Goal: Task Accomplishment & Management: Manage account settings

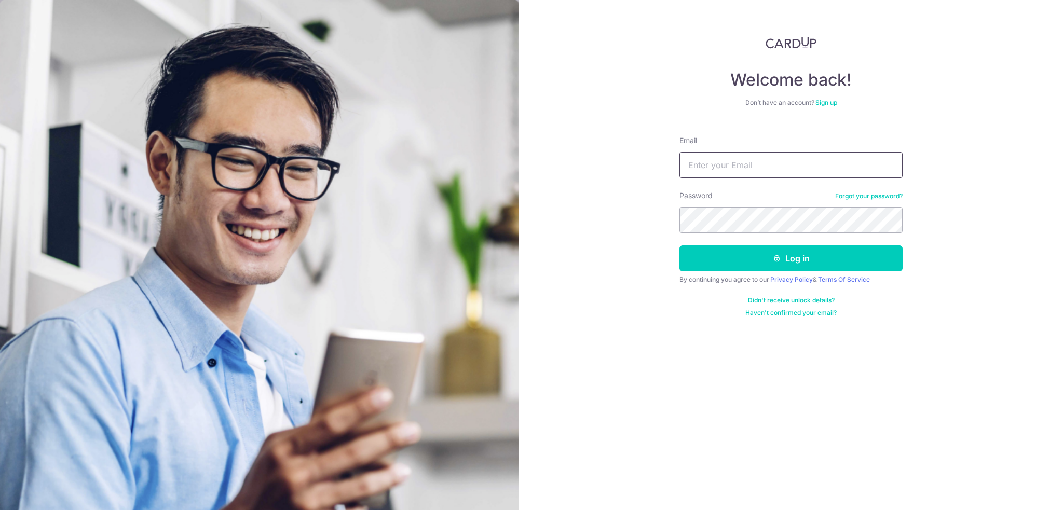
click at [769, 170] on input "Email" at bounding box center [790, 165] width 223 height 26
type input "[PERSON_NAME][EMAIL_ADDRESS][DOMAIN_NAME]"
click at [679, 245] on button "Log in" at bounding box center [790, 258] width 223 height 26
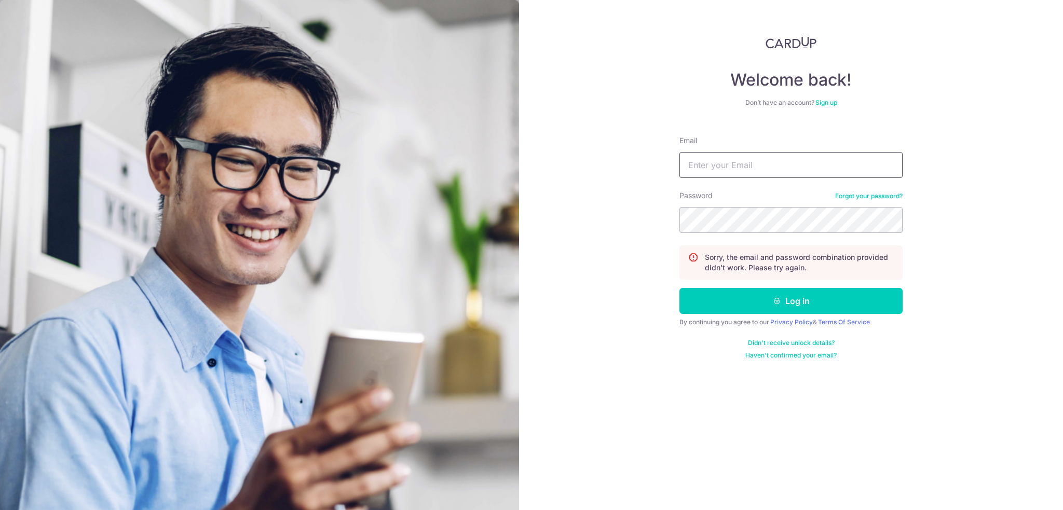
click at [768, 158] on input "Email" at bounding box center [790, 165] width 223 height 26
type input "[PERSON_NAME][EMAIL_ADDRESS][DOMAIN_NAME]"
click at [679, 288] on button "Log in" at bounding box center [790, 301] width 223 height 26
click at [775, 163] on input "Email" at bounding box center [790, 165] width 223 height 26
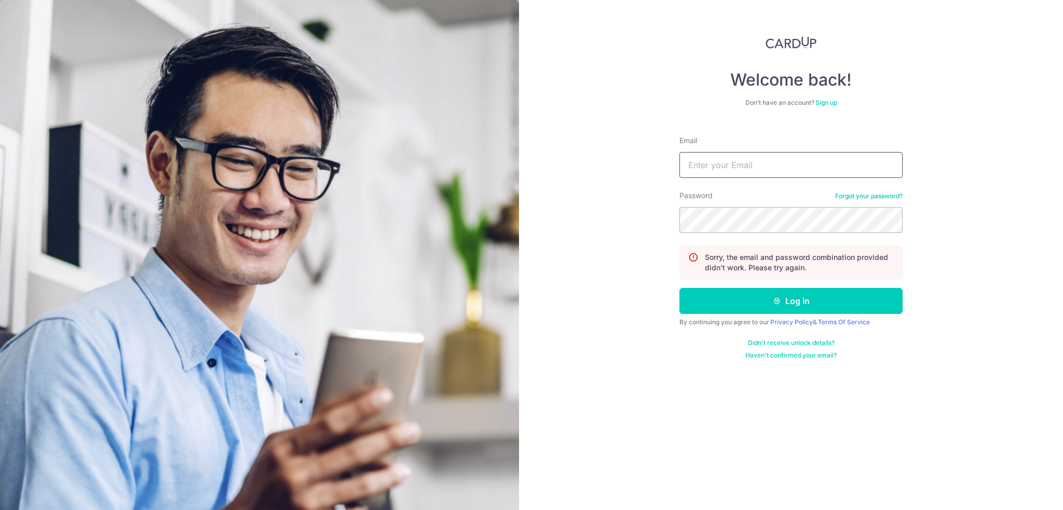
type input "[PERSON_NAME][EMAIL_ADDRESS][DOMAIN_NAME]"
click at [679, 288] on button "Log in" at bounding box center [790, 301] width 223 height 26
click at [843, 197] on link "Forgot your password?" at bounding box center [868, 196] width 67 height 8
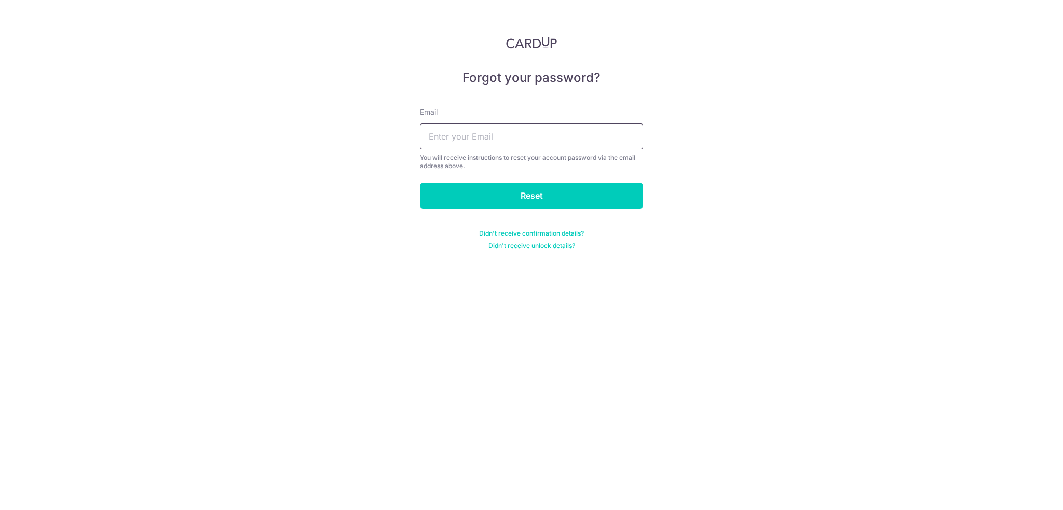
click at [528, 134] on input "text" at bounding box center [531, 136] width 223 height 26
type input "[PERSON_NAME][EMAIL_ADDRESS][DOMAIN_NAME]"
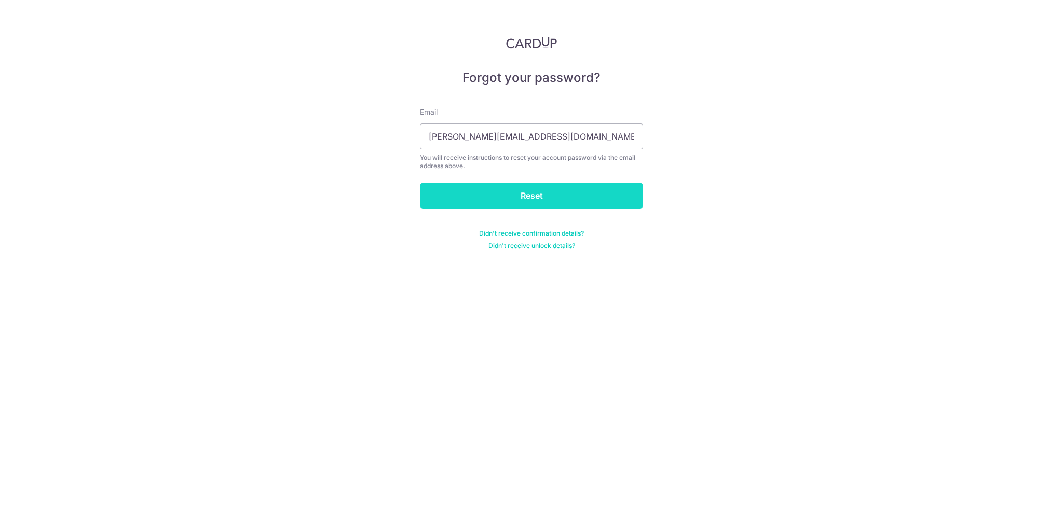
click at [530, 183] on input "Reset" at bounding box center [531, 196] width 223 height 26
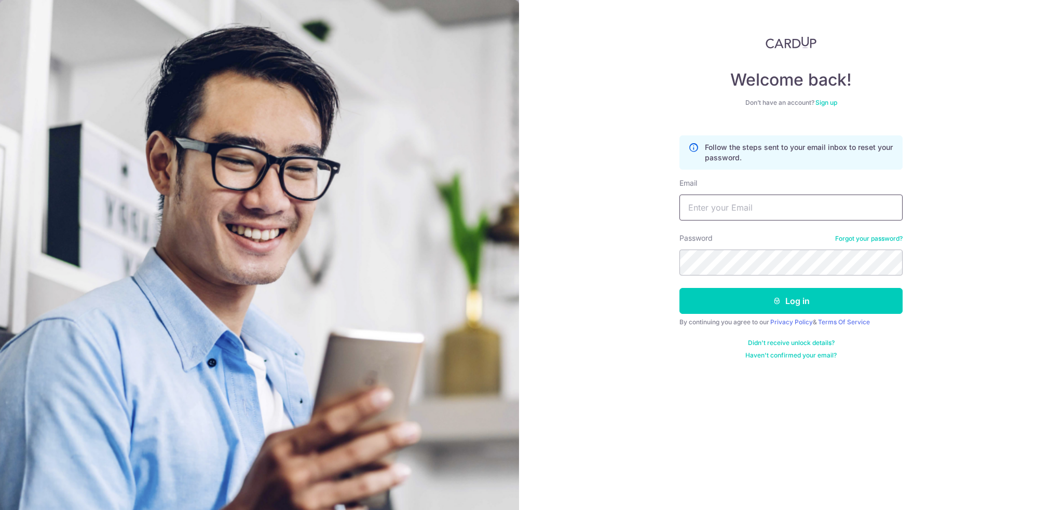
click at [741, 212] on input "Email" at bounding box center [790, 208] width 223 height 26
type input "kelvin.hornets@gmail.com"
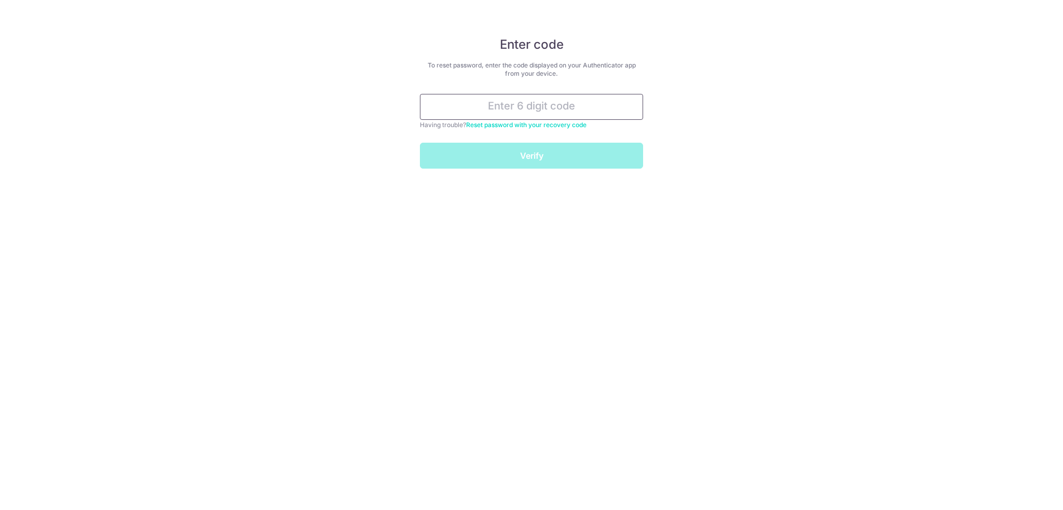
click at [553, 106] on input "text" at bounding box center [531, 107] width 223 height 26
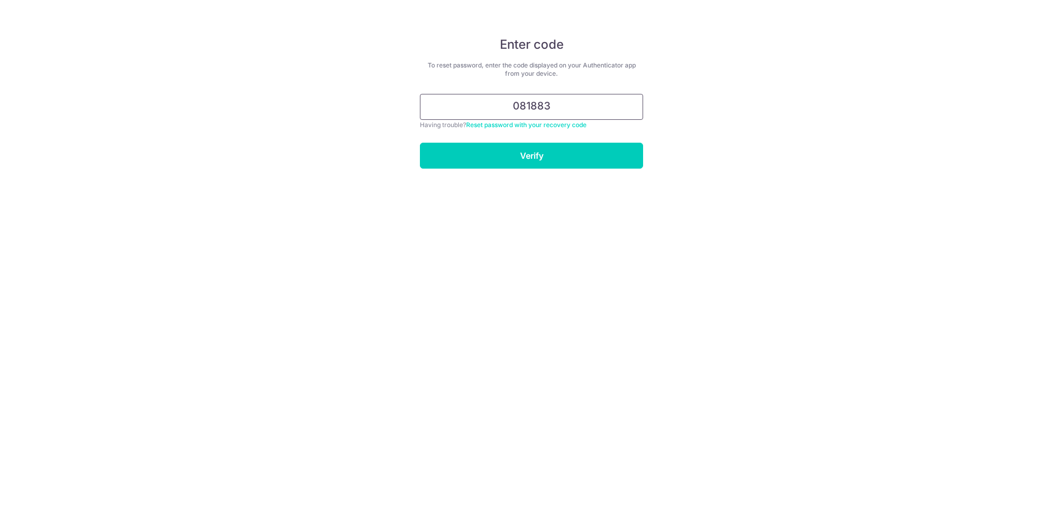
type input "081883"
click at [420, 143] on input "Verify" at bounding box center [531, 156] width 223 height 26
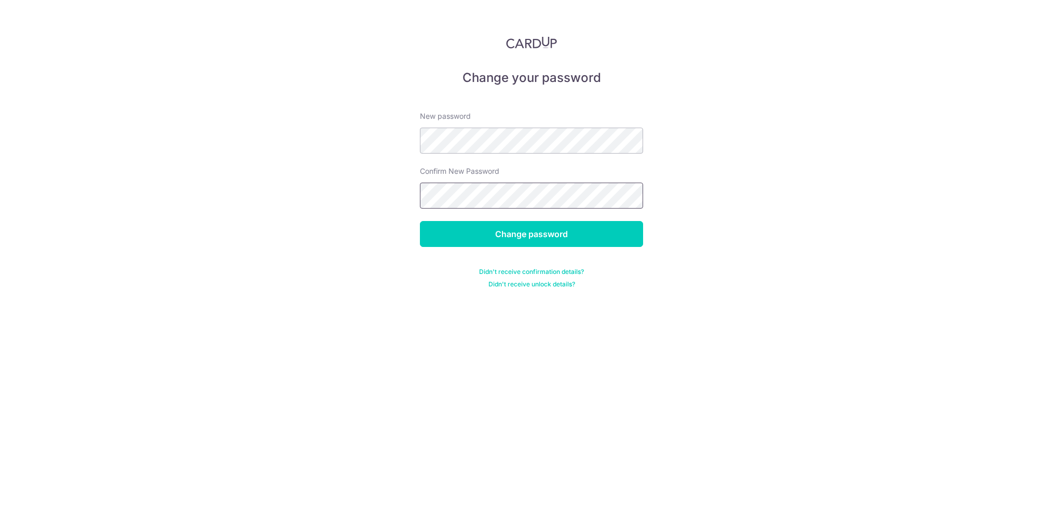
click at [420, 221] on input "Change password" at bounding box center [531, 234] width 223 height 26
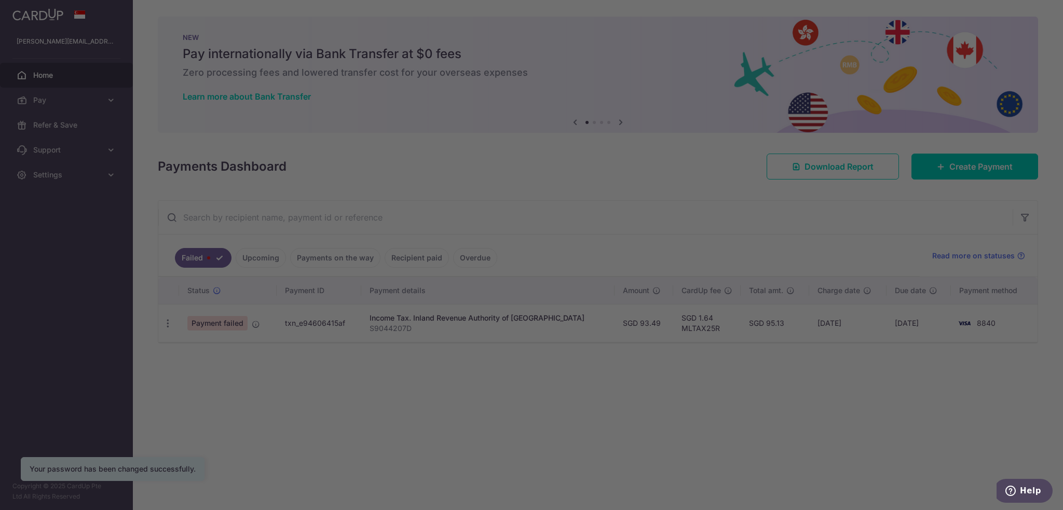
click at [169, 321] on div at bounding box center [536, 257] width 1073 height 515
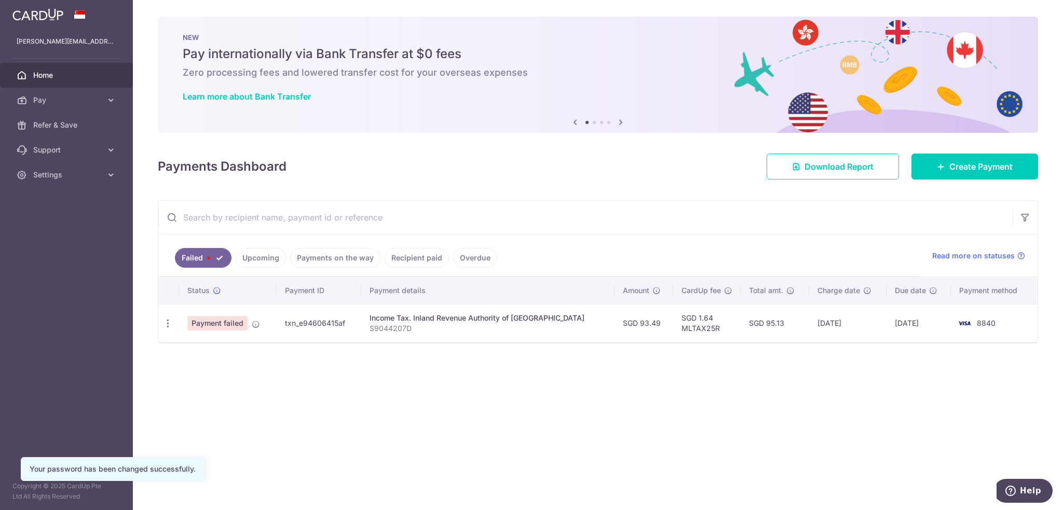
click at [169, 321] on icon "button" at bounding box center [167, 323] width 11 height 11
click at [225, 346] on span "Update payment" at bounding box center [223, 352] width 71 height 12
radio input "true"
type input "93.49"
type input "S9044207D"
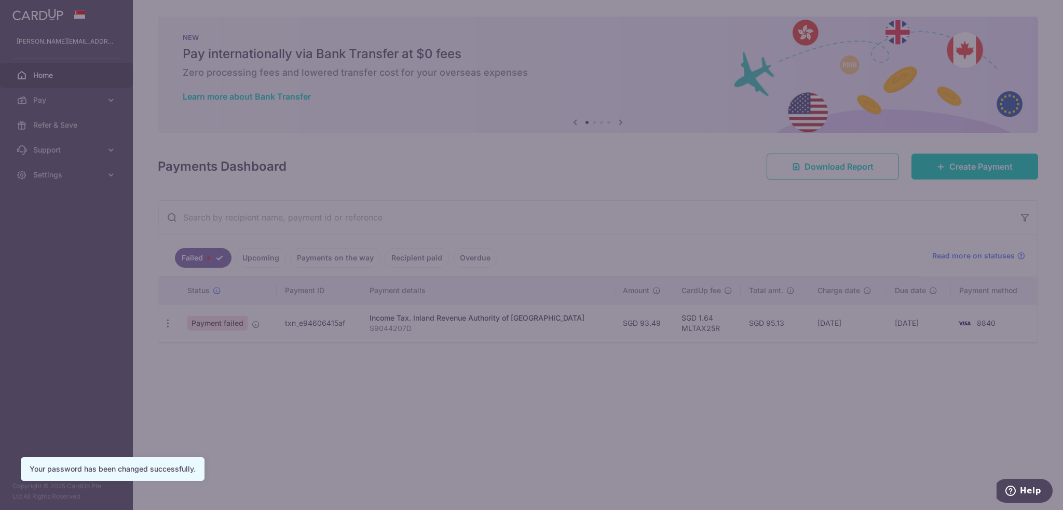
type input "MLTAX25R"
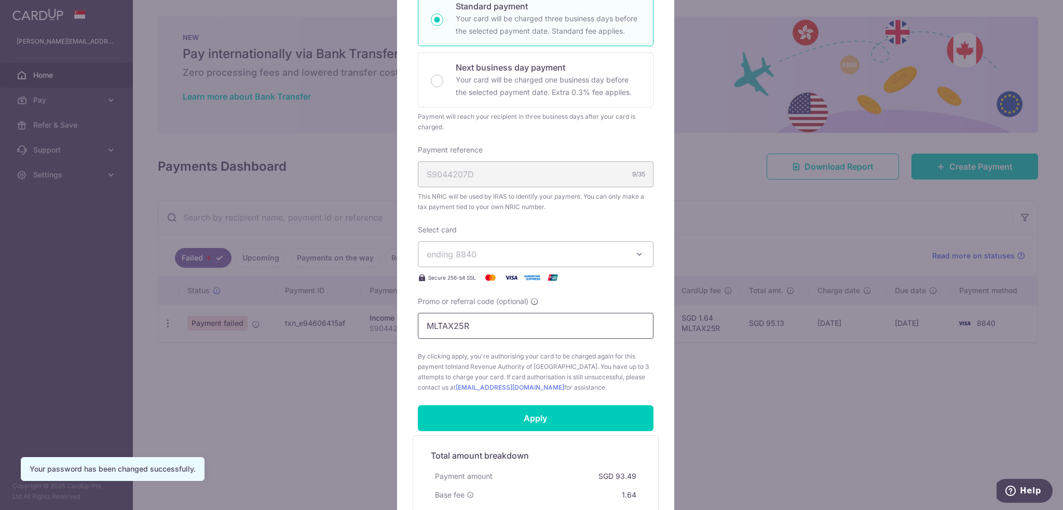
scroll to position [259, 0]
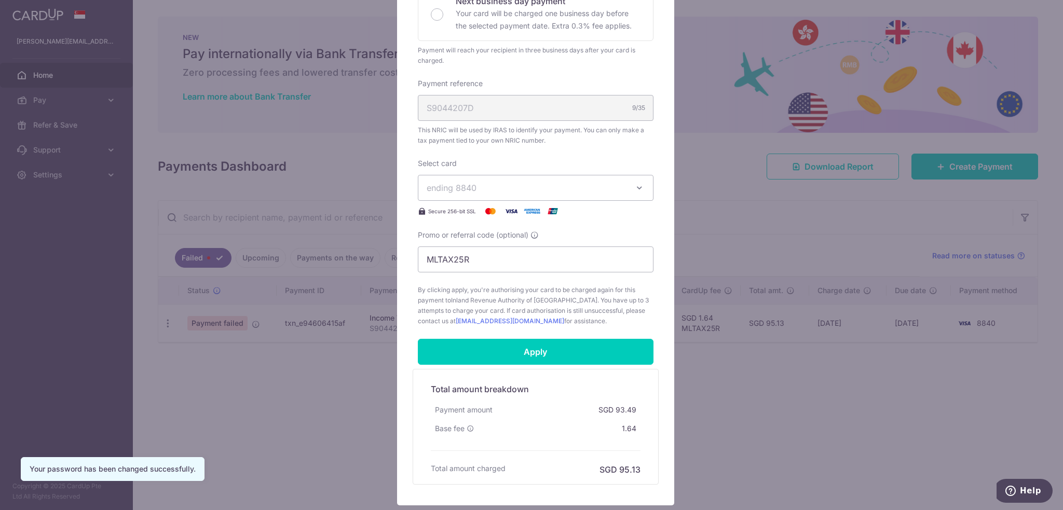
click at [500, 188] on span "ending 8840" at bounding box center [526, 188] width 199 height 12
click at [595, 157] on div "Enter payment amount 93.49 93.49 SGD To change the payment amount, please cance…" at bounding box center [536, 91] width 236 height 469
click at [569, 192] on span "ending 8840" at bounding box center [526, 188] width 199 height 12
click at [543, 168] on div "Select card ending 8840 **** 8840 **** 0714 Secure 256-bit SSL" at bounding box center [536, 187] width 236 height 59
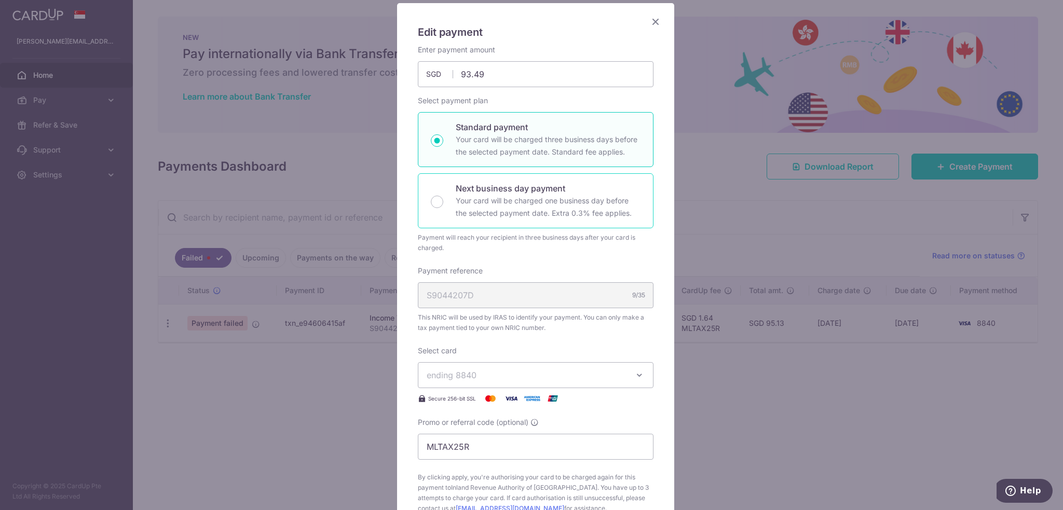
scroll to position [156, 0]
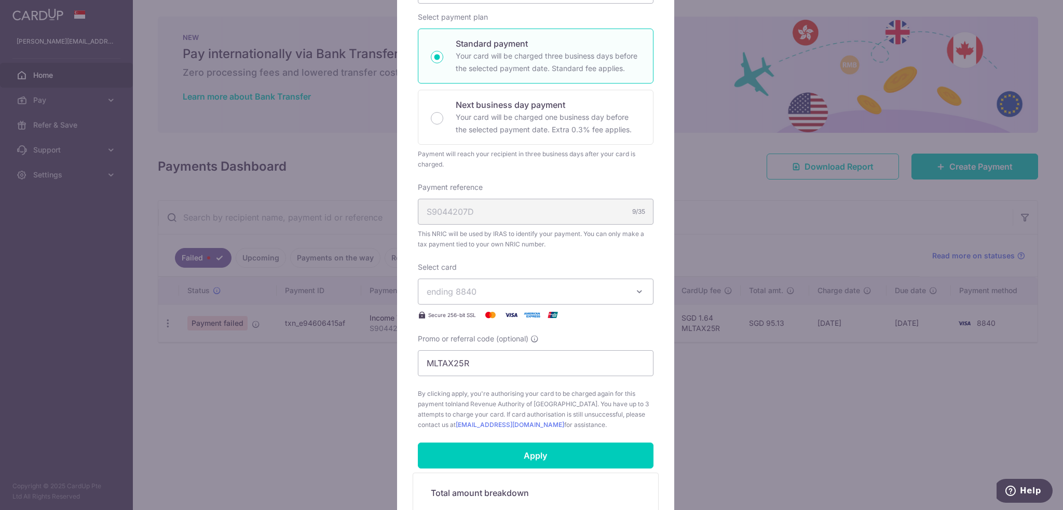
click at [634, 286] on icon "button" at bounding box center [639, 291] width 10 height 10
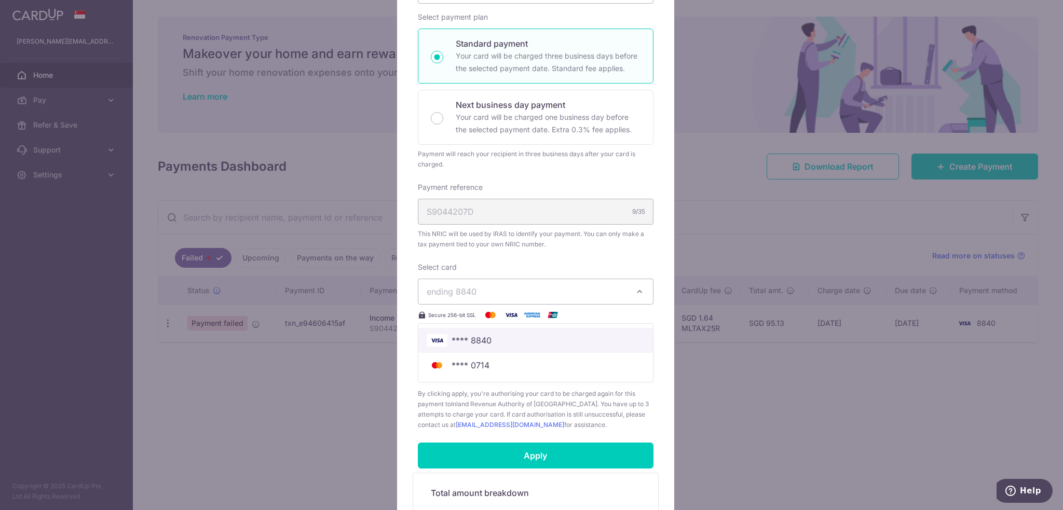
click at [536, 347] on link "**** 8840" at bounding box center [535, 340] width 235 height 25
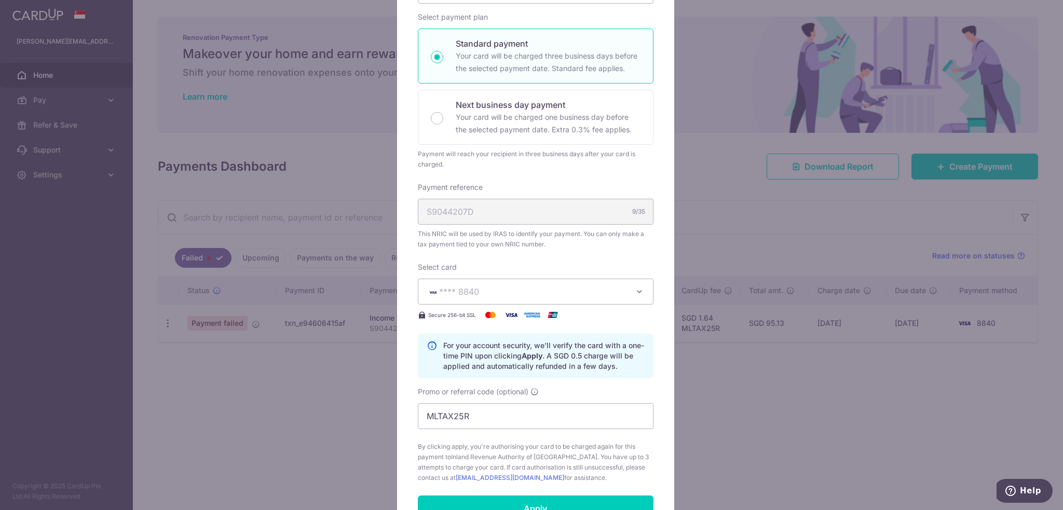
click at [568, 297] on button "**** 8840" at bounding box center [536, 292] width 236 height 26
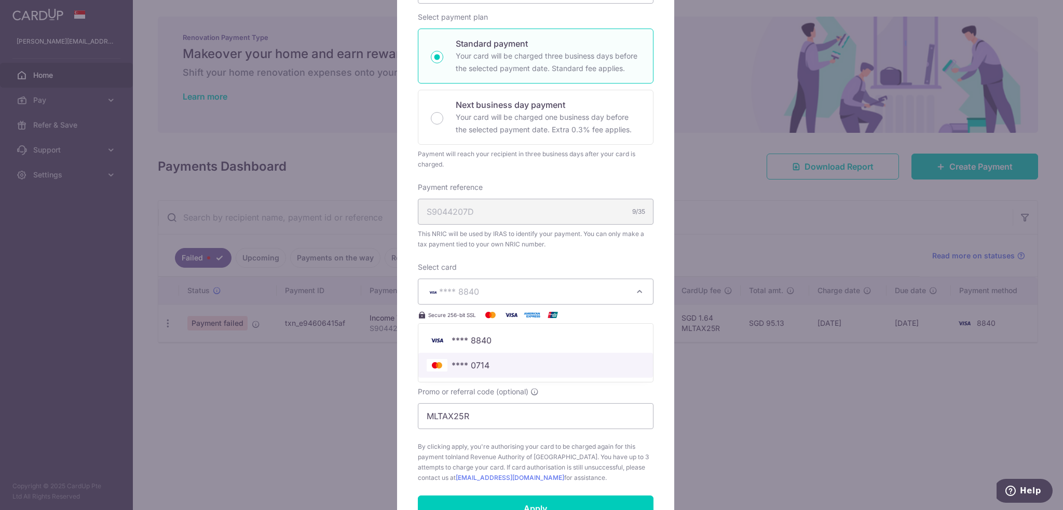
click at [531, 360] on span "**** 0714" at bounding box center [536, 365] width 218 height 12
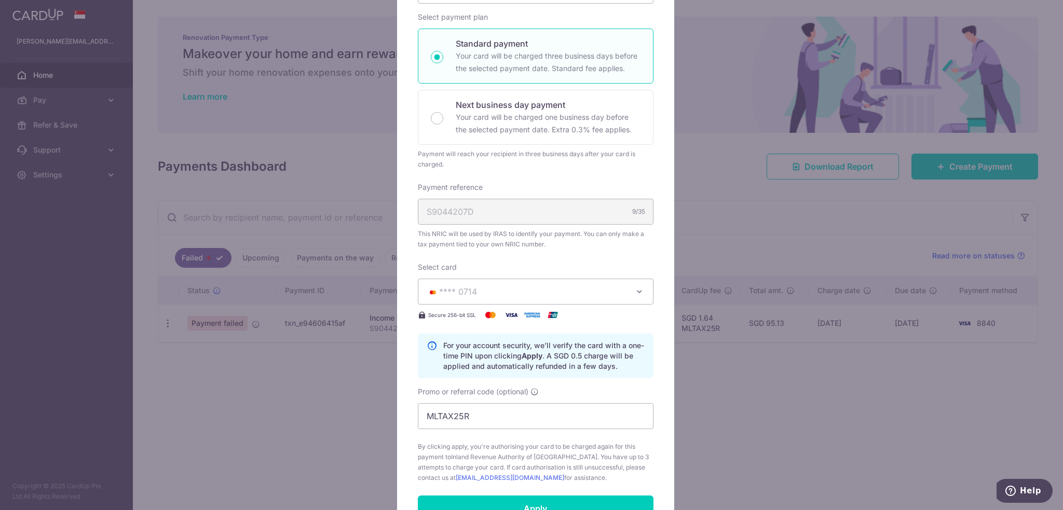
click at [562, 294] on span "**** 0714" at bounding box center [526, 291] width 199 height 12
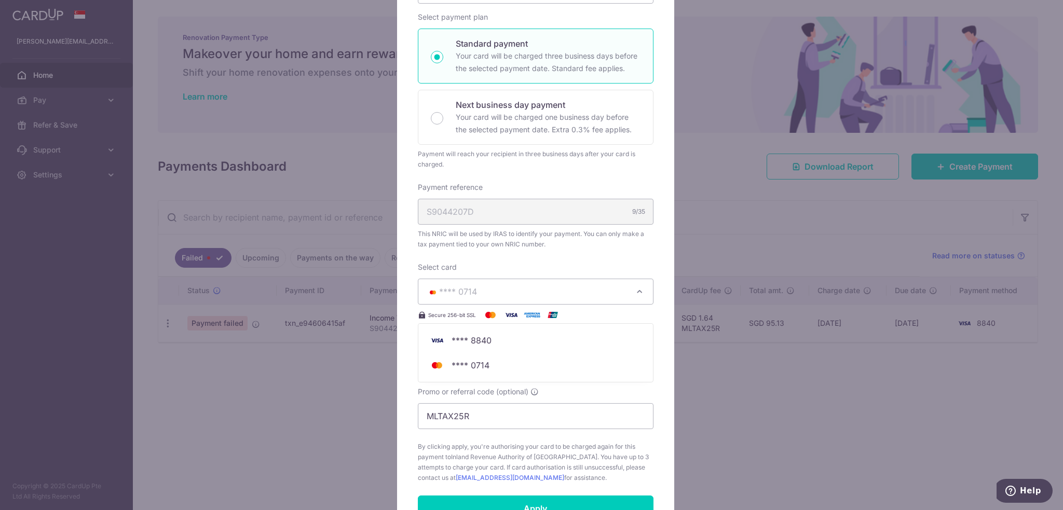
click at [718, 120] on div "Edit payment By clicking apply, you will make changes to all payments to Inland…" at bounding box center [531, 255] width 1063 height 510
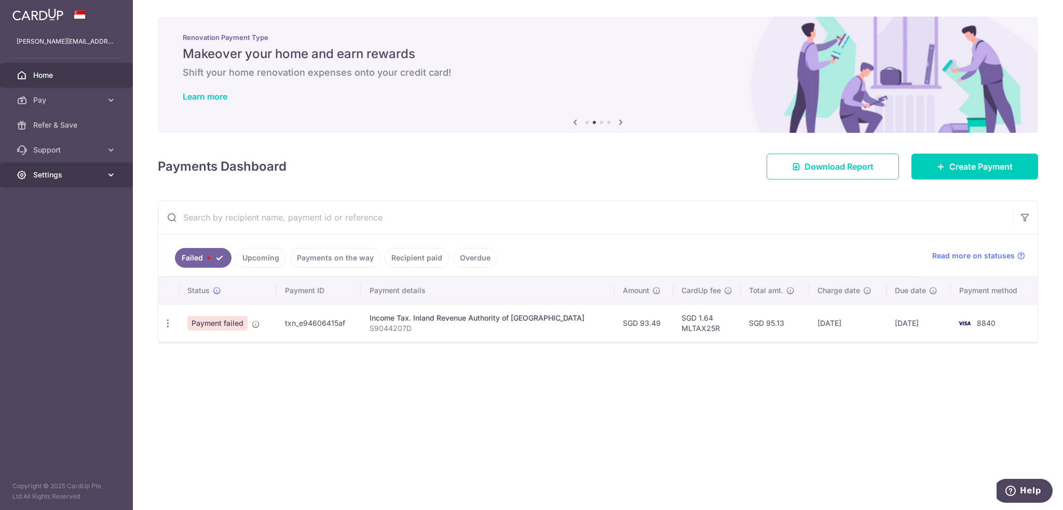
click at [107, 182] on link "Settings" at bounding box center [66, 174] width 133 height 25
click at [82, 205] on link "Account" at bounding box center [66, 199] width 133 height 25
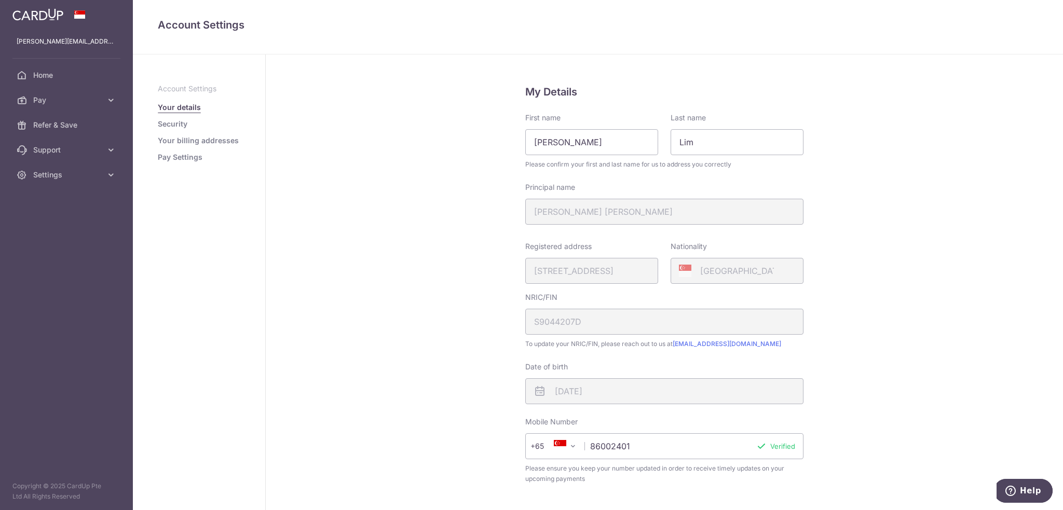
click at [183, 156] on link "Pay Settings" at bounding box center [180, 157] width 45 height 10
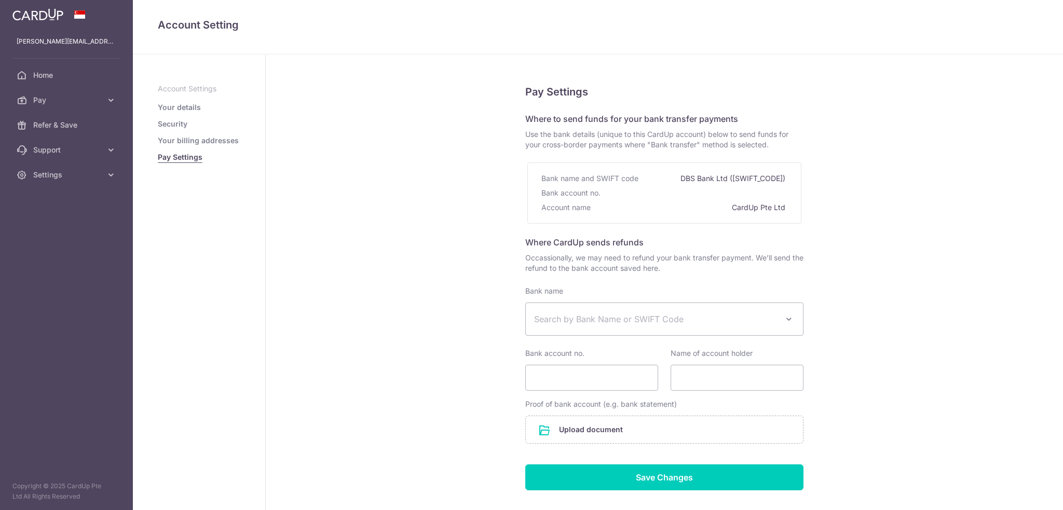
select select
click at [109, 99] on icon at bounding box center [111, 100] width 10 height 10
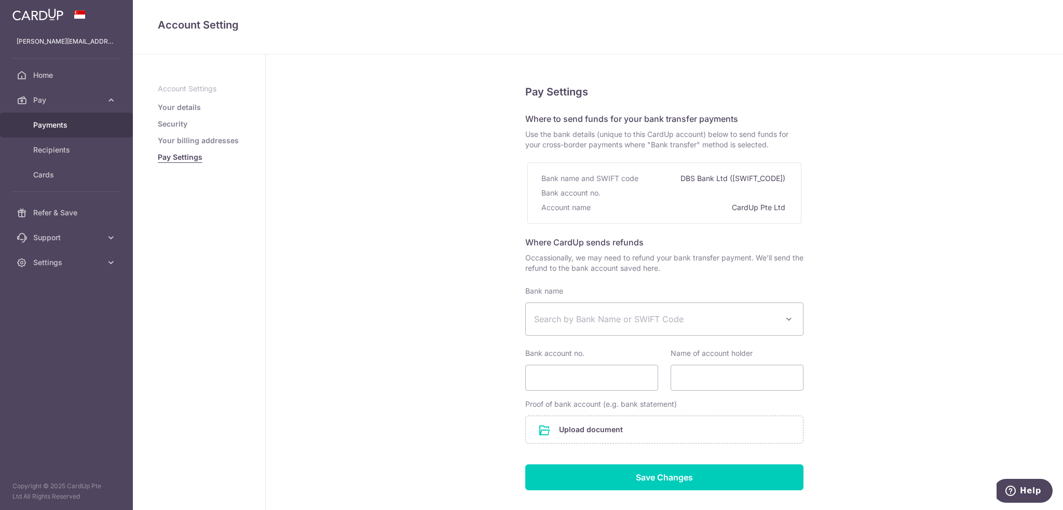
click at [71, 131] on link "Payments" at bounding box center [66, 125] width 133 height 25
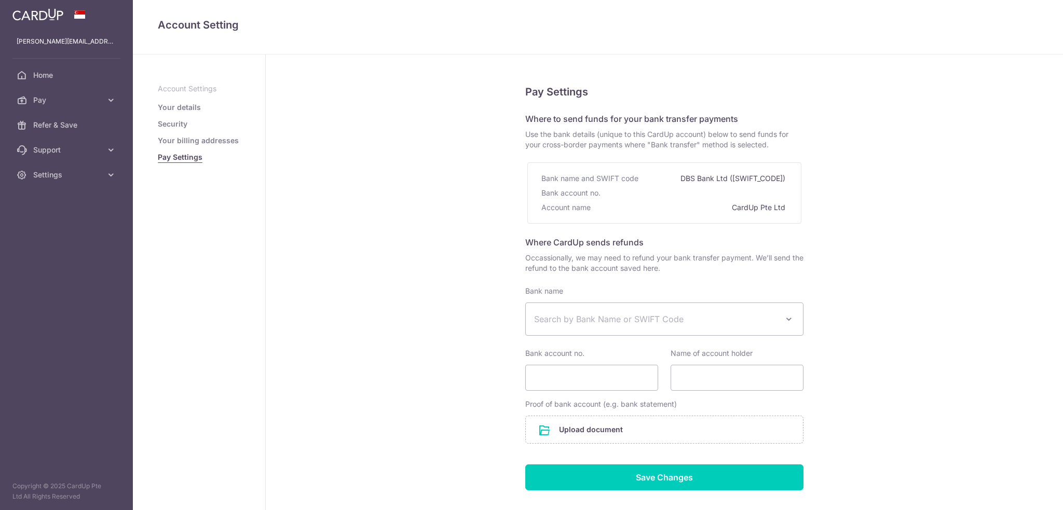
select select
click at [55, 75] on span "Home" at bounding box center [67, 75] width 68 height 10
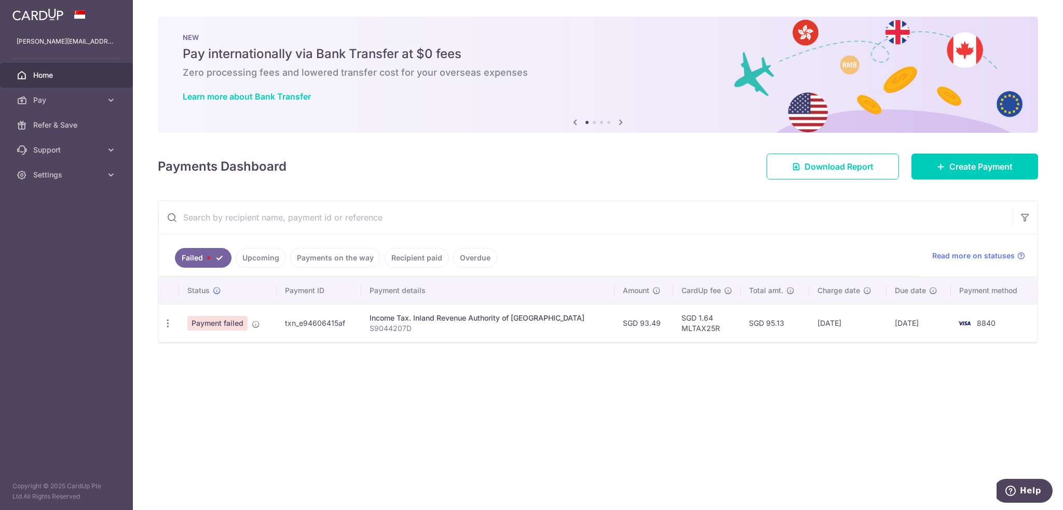
click at [973, 321] on td "8840" at bounding box center [994, 323] width 87 height 38
drag, startPoint x: 166, startPoint y: 323, endPoint x: 174, endPoint y: 325, distance: 8.6
click at [174, 325] on div "Update payment" at bounding box center [167, 323] width 19 height 19
click at [161, 321] on div "Update payment" at bounding box center [167, 323] width 19 height 19
click at [169, 323] on icon "button" at bounding box center [167, 323] width 11 height 11
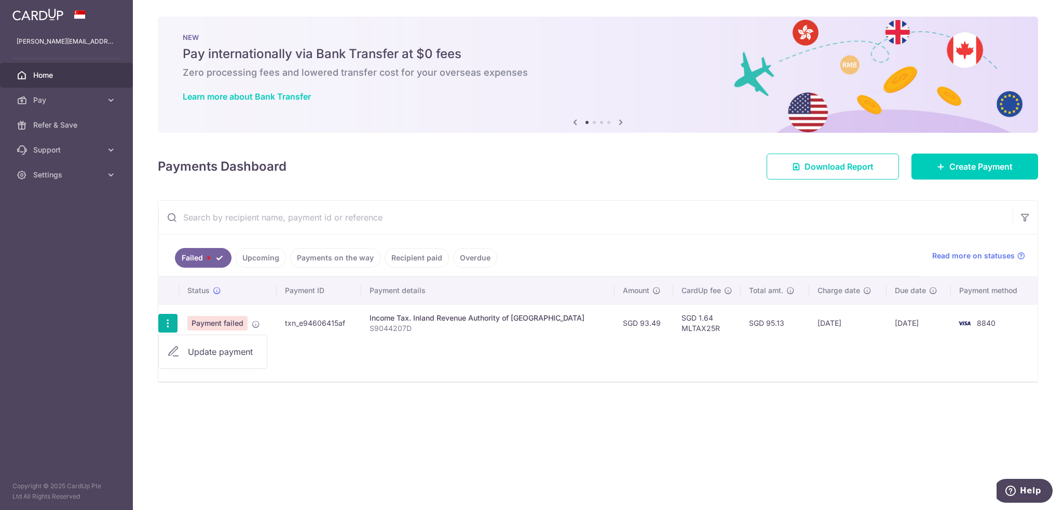
click at [195, 350] on span "Update payment" at bounding box center [223, 352] width 71 height 12
radio input "true"
type input "93.49"
type input "S9044207D"
type input "MLTAX25R"
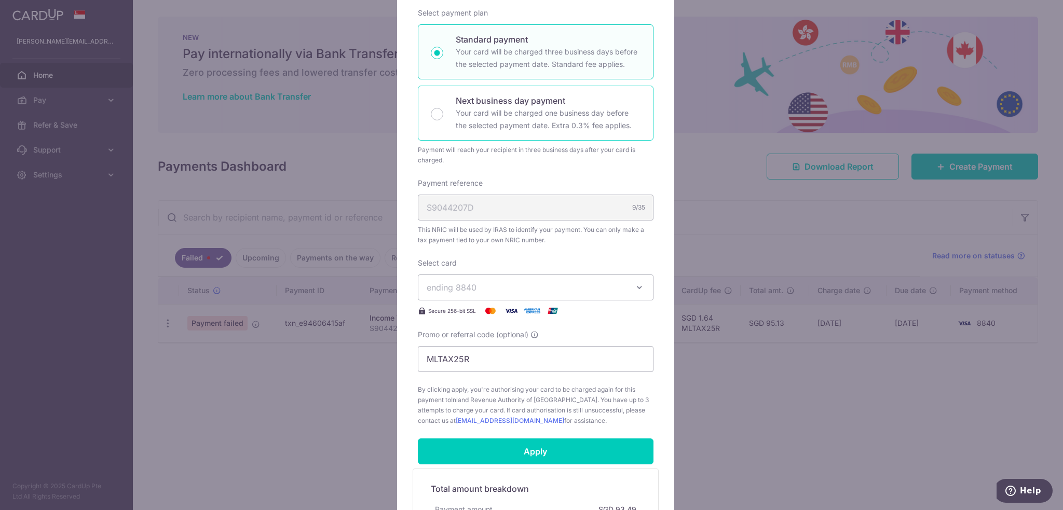
scroll to position [208, 0]
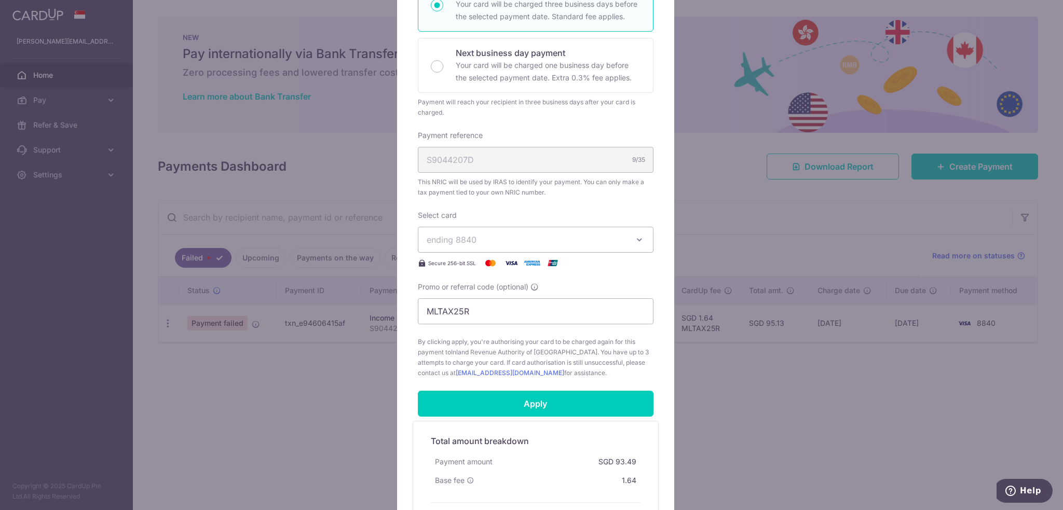
click at [528, 239] on span "ending 8840" at bounding box center [526, 240] width 199 height 12
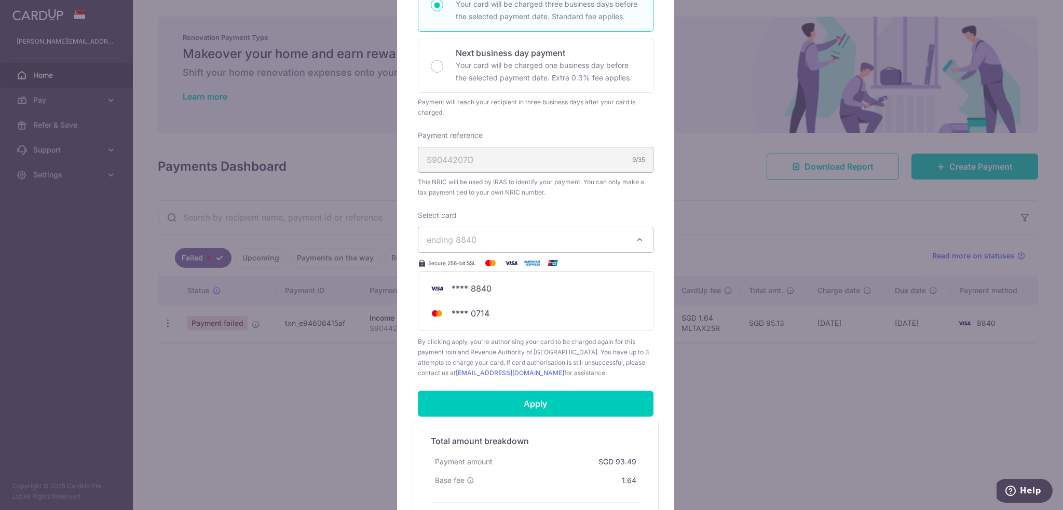
click at [626, 174] on div "Payment reference S9044207D 9/35 This NRIC will be used by IRAS to identify you…" at bounding box center [536, 163] width 236 height 67
click at [528, 74] on p "Your card will be charged one business day before the selected payment date. Ex…" at bounding box center [548, 71] width 185 height 25
click at [443, 73] on input "Next business day payment Your card will be charged one business day before the…" at bounding box center [437, 66] width 12 height 12
radio input "false"
radio input "true"
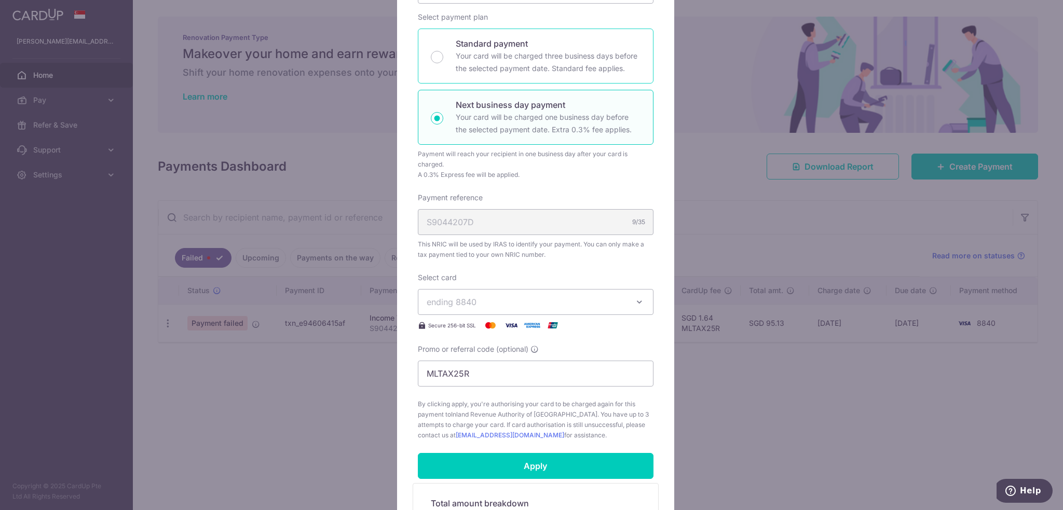
drag, startPoint x: 519, startPoint y: 47, endPoint x: 518, endPoint y: 56, distance: 8.9
click at [519, 47] on p "Standard payment" at bounding box center [548, 43] width 185 height 12
click at [443, 51] on input "Standard payment Your card will be charged three business days before the selec…" at bounding box center [437, 57] width 12 height 12
radio input "true"
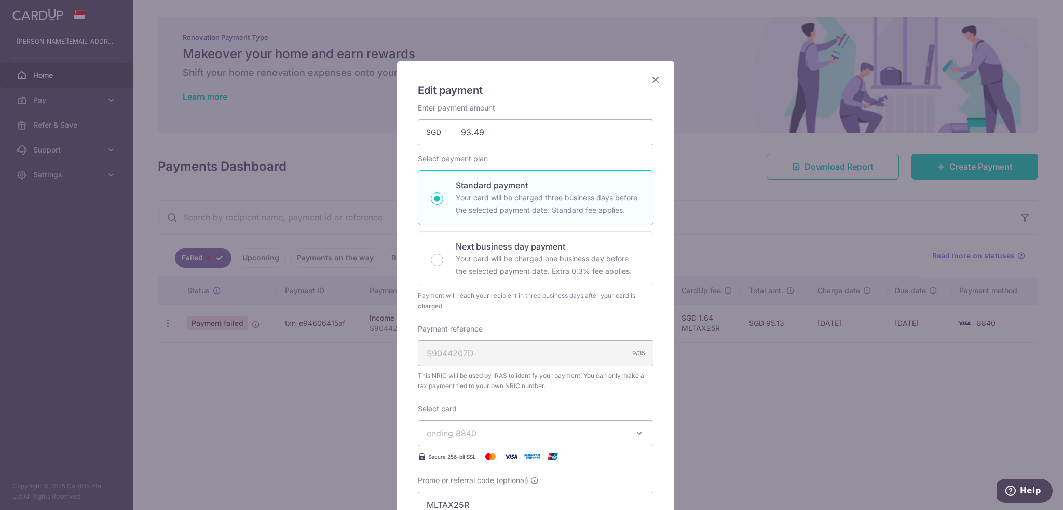
scroll to position [0, 0]
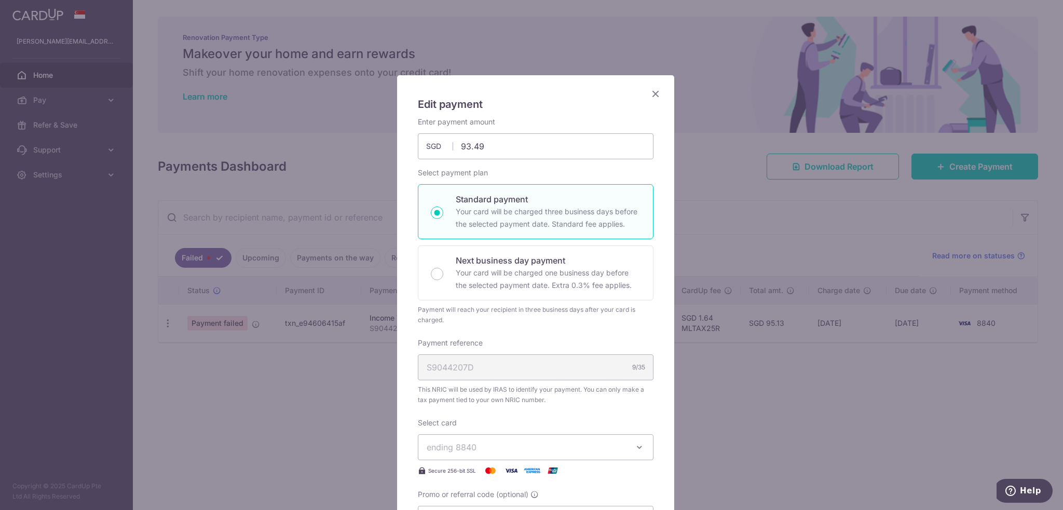
click at [652, 93] on icon "Close" at bounding box center [655, 93] width 12 height 13
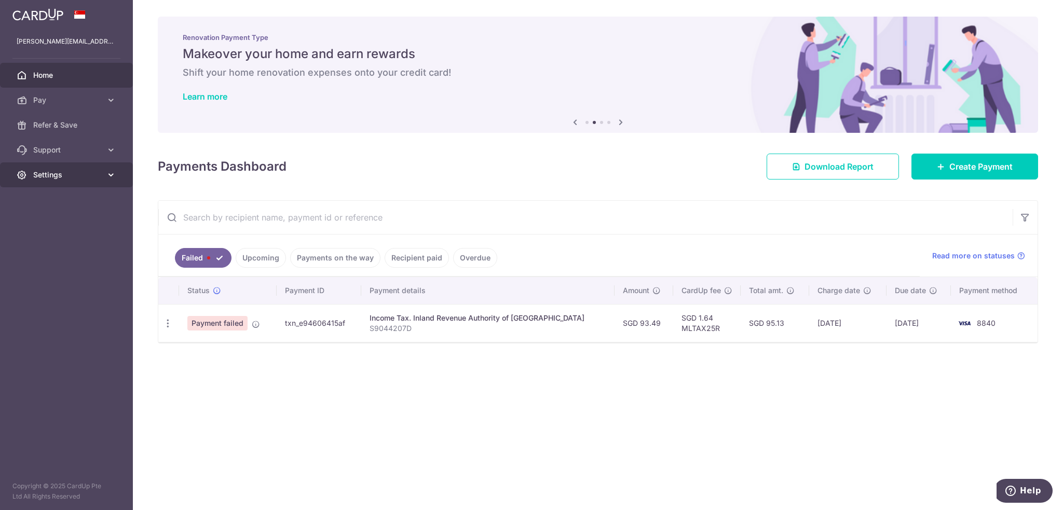
click at [48, 171] on span "Settings" at bounding box center [67, 175] width 68 height 10
click at [77, 198] on span "Account" at bounding box center [67, 200] width 68 height 10
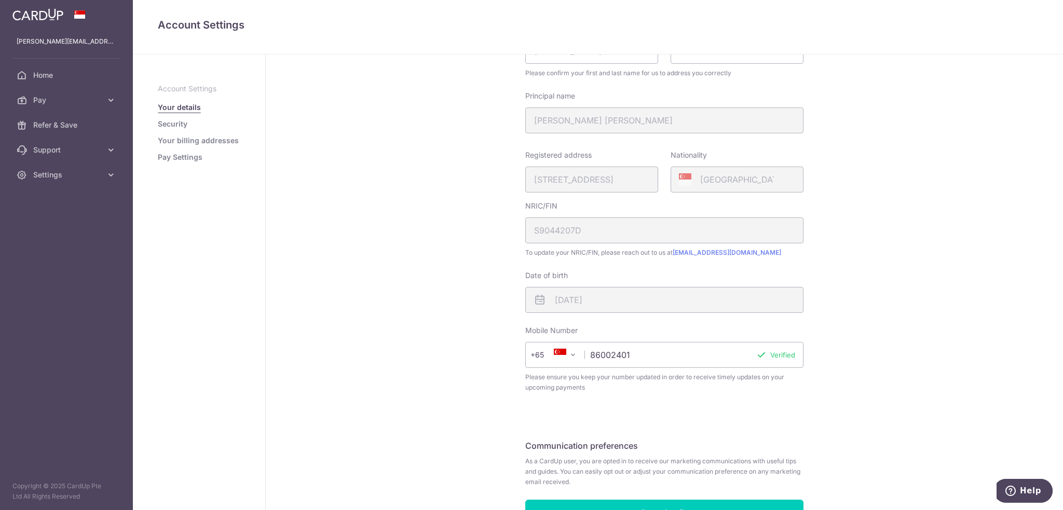
scroll to position [155, 0]
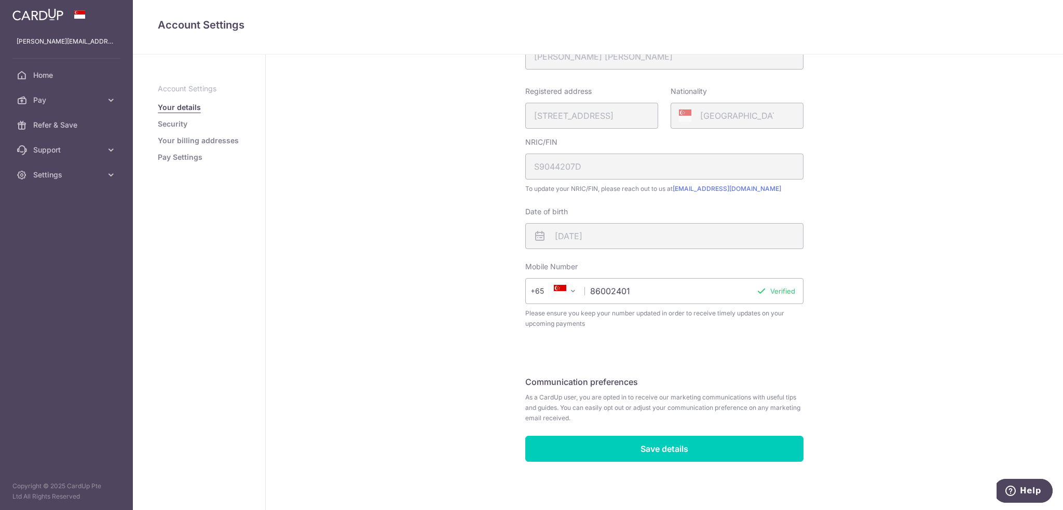
click at [167, 125] on link "Security" at bounding box center [173, 124] width 30 height 10
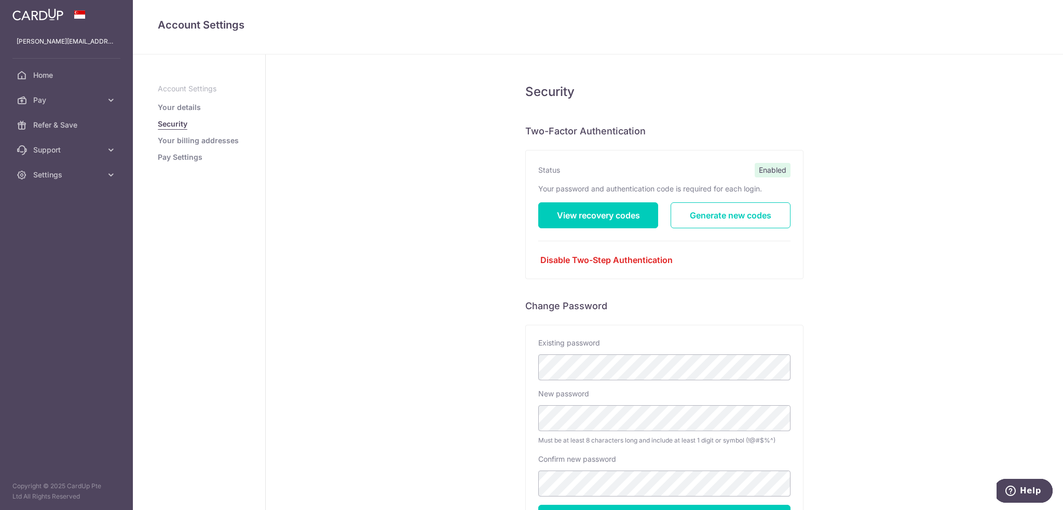
click at [201, 141] on link "Your billing addresses" at bounding box center [198, 140] width 81 height 10
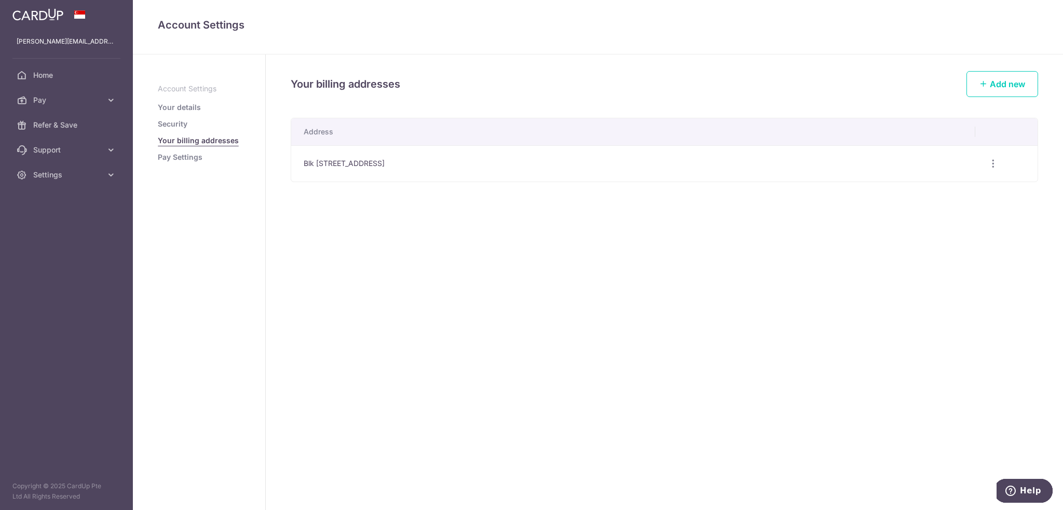
click at [195, 157] on link "Pay Settings" at bounding box center [180, 157] width 45 height 10
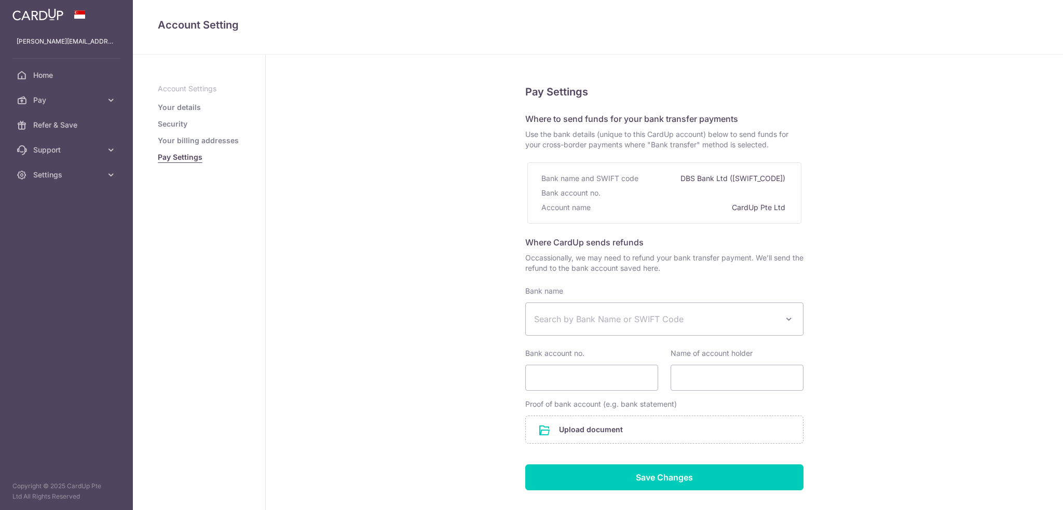
select select
click at [62, 105] on link "Pay" at bounding box center [66, 100] width 133 height 25
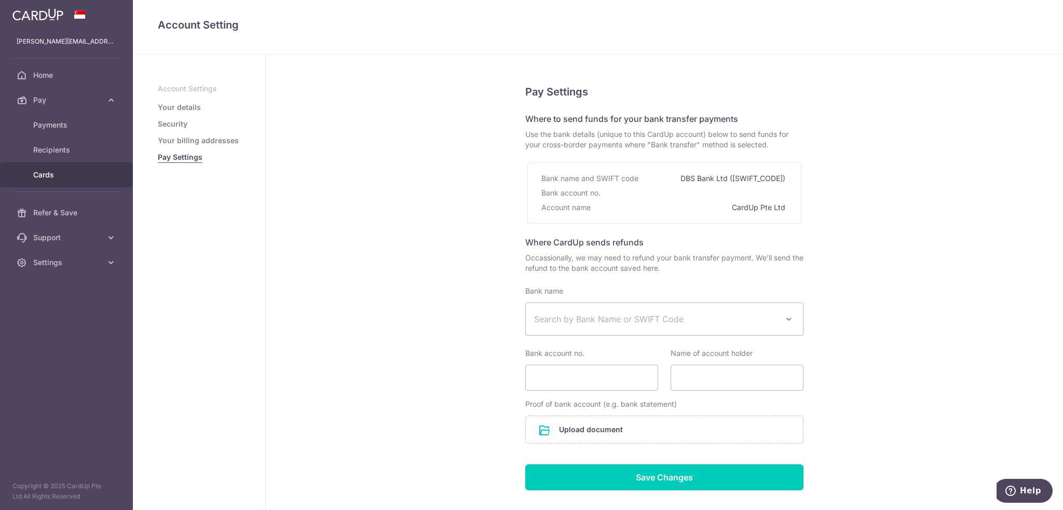
click at [50, 171] on span "Cards" at bounding box center [67, 175] width 68 height 10
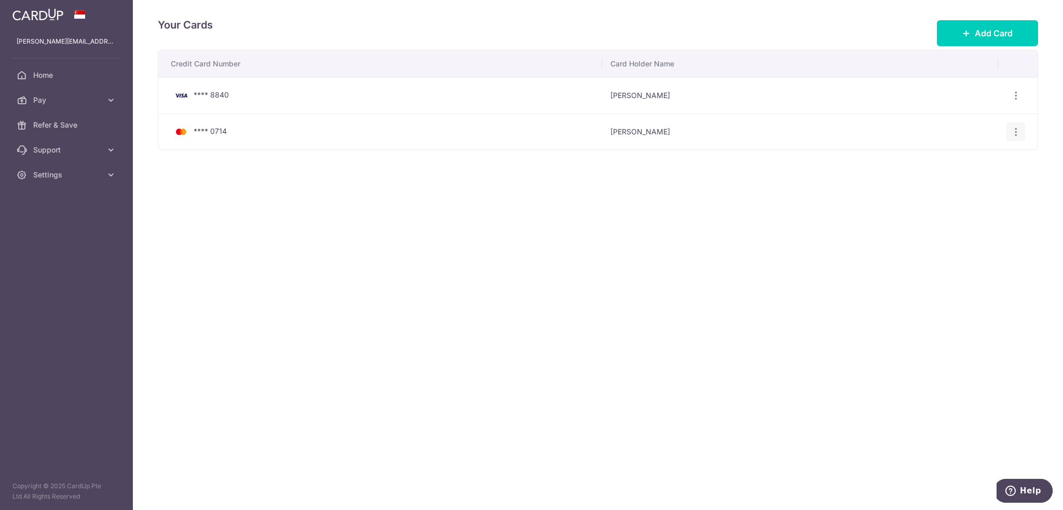
click at [1017, 133] on icon "button" at bounding box center [1015, 132] width 11 height 11
click at [955, 187] on span "Delete" at bounding box center [980, 185] width 71 height 12
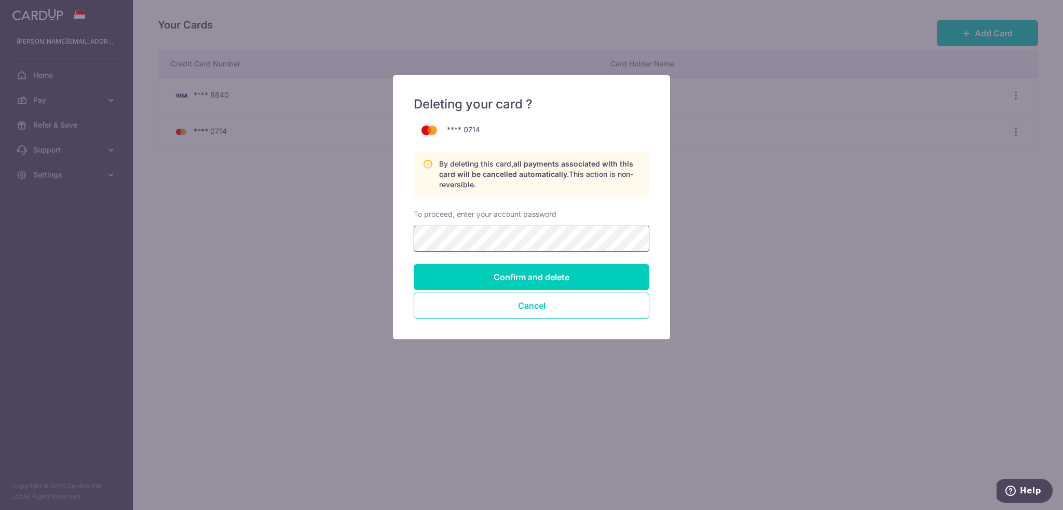
click at [414, 264] on input "Confirm and delete" at bounding box center [532, 277] width 236 height 26
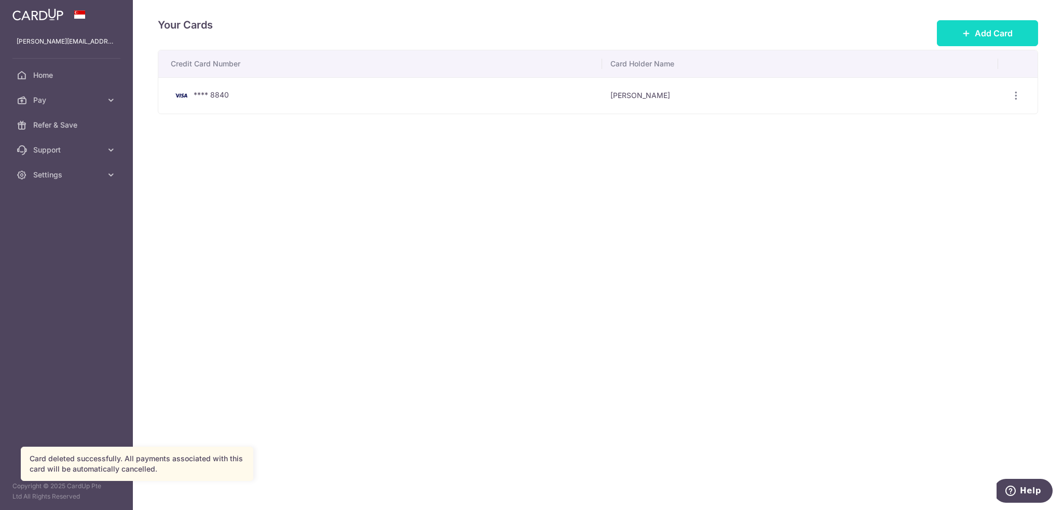
click at [1017, 21] on button "Add Card" at bounding box center [987, 33] width 101 height 26
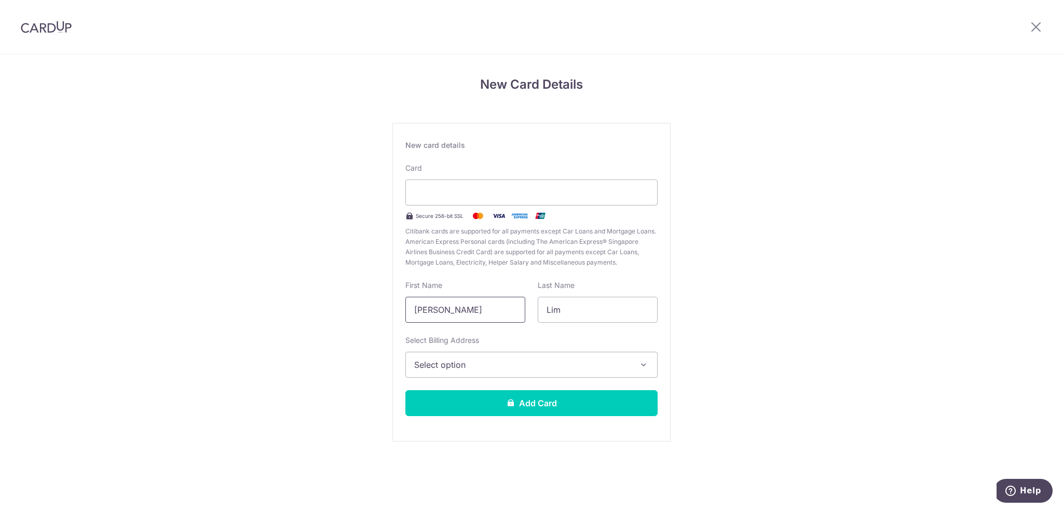
drag, startPoint x: 487, startPoint y: 315, endPoint x: 336, endPoint y: 307, distance: 151.2
click at [336, 307] on div "New Card Details New card details Card Secure 256-bit SSL Citibank cards are su…" at bounding box center [531, 272] width 1063 height 436
click at [515, 359] on span "Select option" at bounding box center [522, 365] width 216 height 12
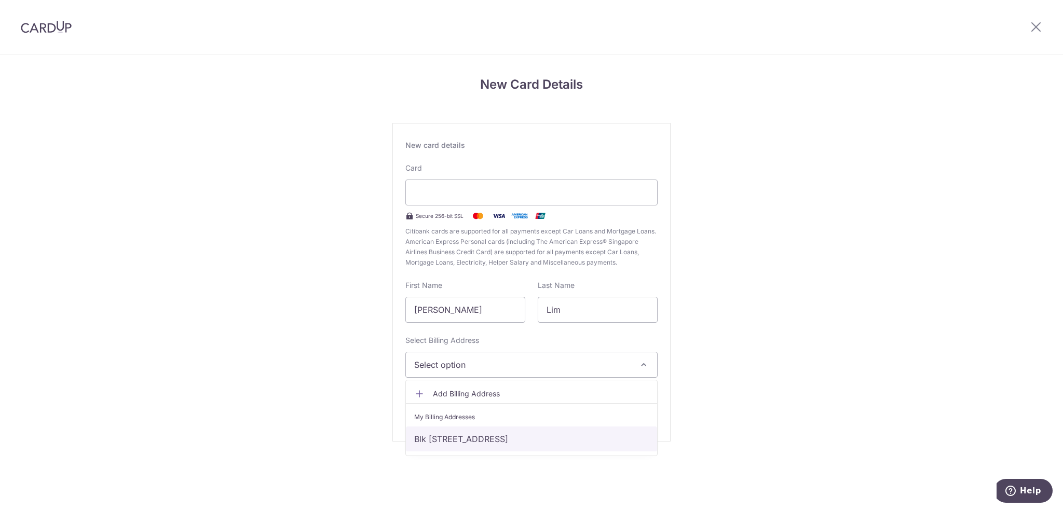
click at [531, 437] on link "Blk 440B, #33-24, Clementi Avenue 3, Singapore, Singapore, Singapore-122440" at bounding box center [531, 439] width 251 height 25
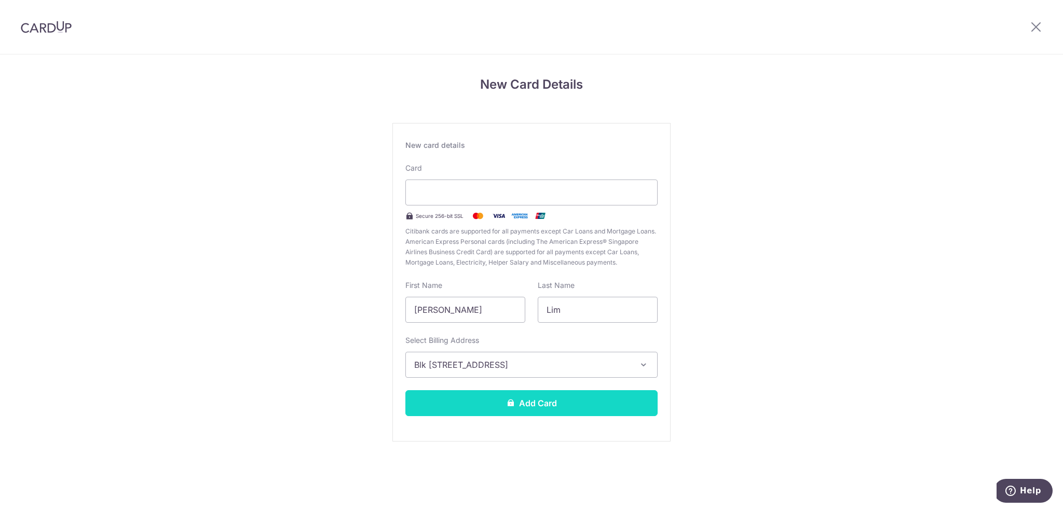
click at [554, 408] on button "Add Card" at bounding box center [531, 403] width 252 height 26
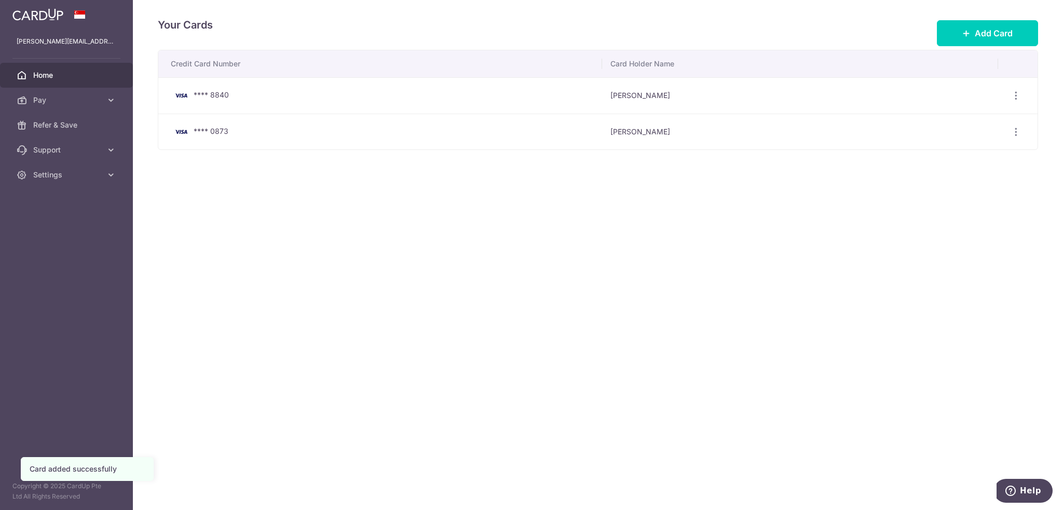
click at [70, 77] on span "Home" at bounding box center [67, 75] width 68 height 10
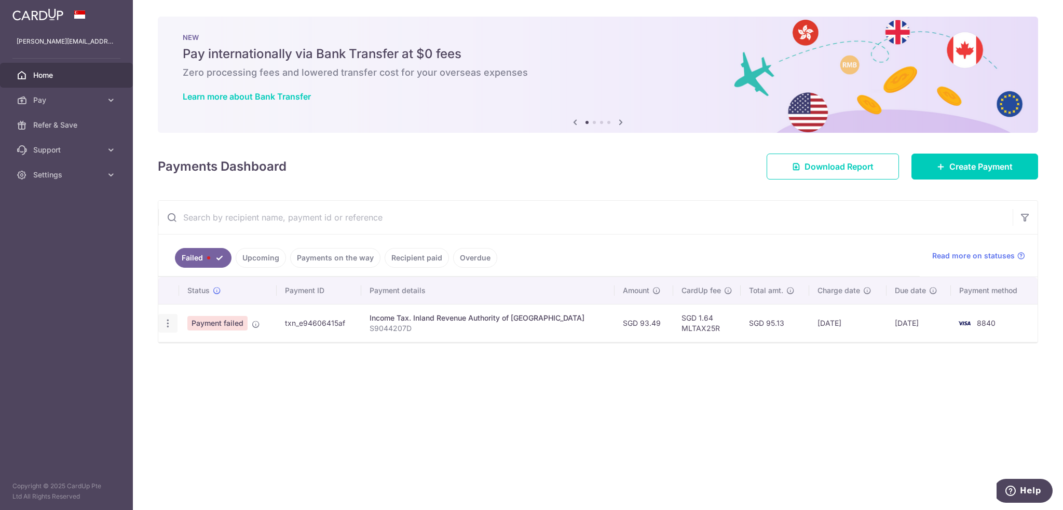
click at [163, 321] on icon "button" at bounding box center [167, 323] width 11 height 11
click at [193, 347] on span "Update payment" at bounding box center [223, 352] width 71 height 12
radio input "true"
type input "93.49"
type input "S9044207D"
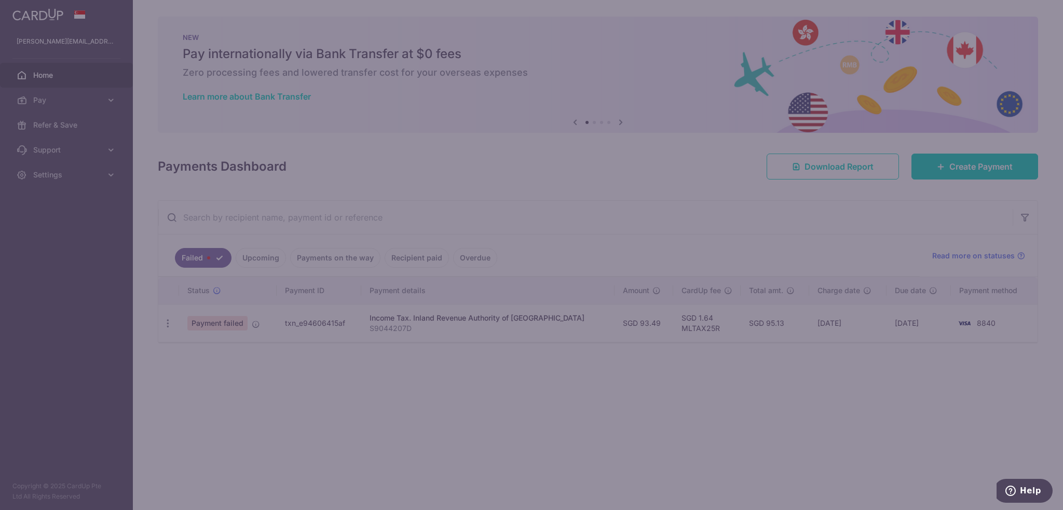
type input "MLTAX25R"
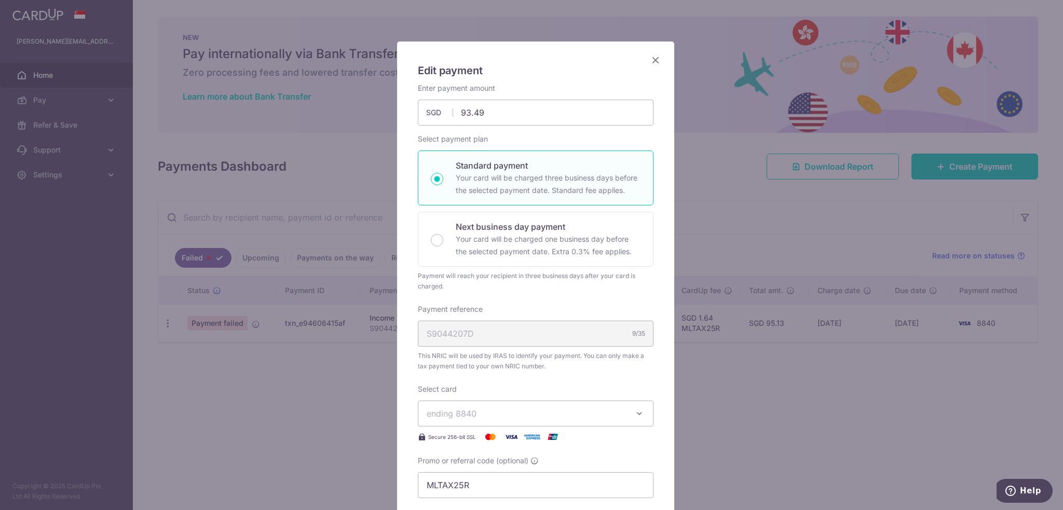
scroll to position [156, 0]
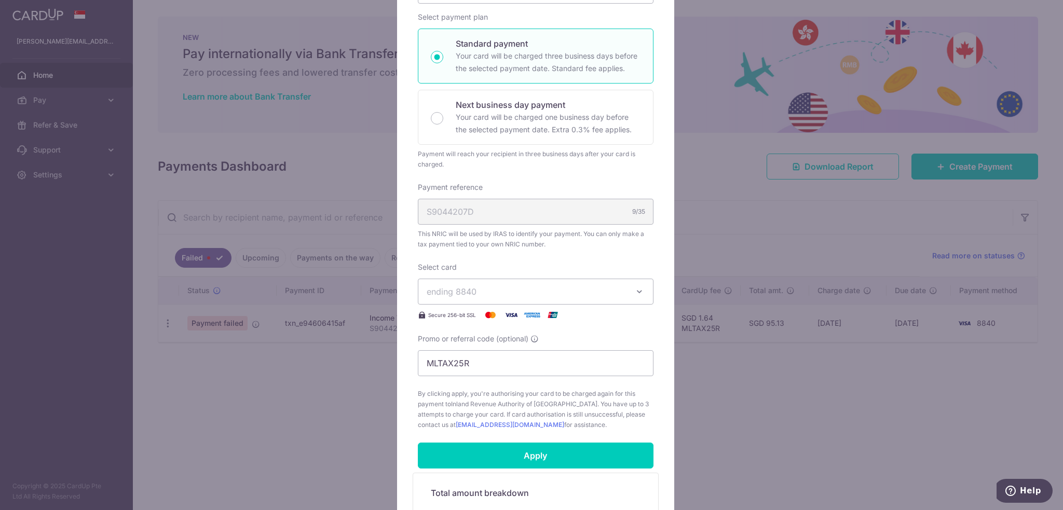
click at [534, 294] on span "ending 8840" at bounding box center [526, 291] width 199 height 12
click at [504, 360] on span "**** 0873" at bounding box center [536, 365] width 218 height 12
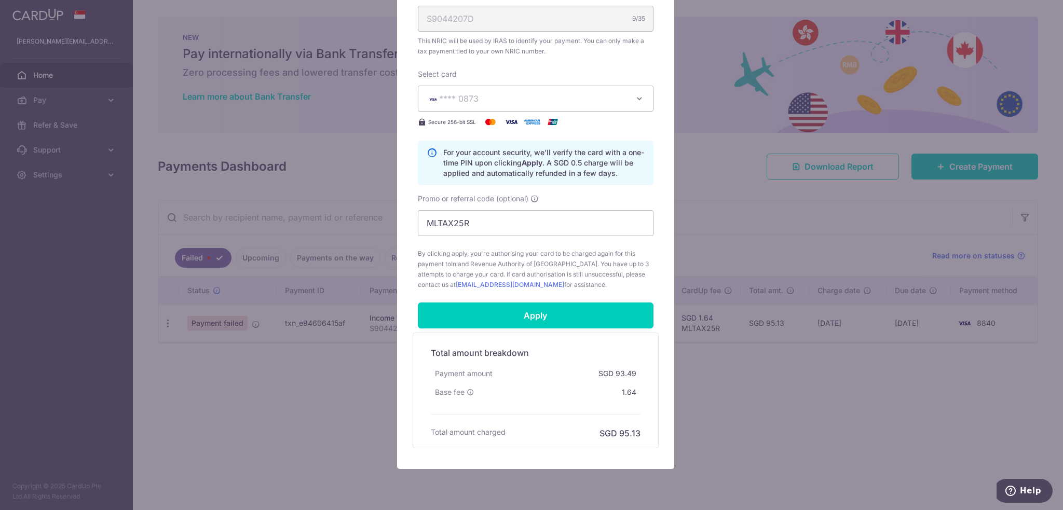
scroll to position [363, 0]
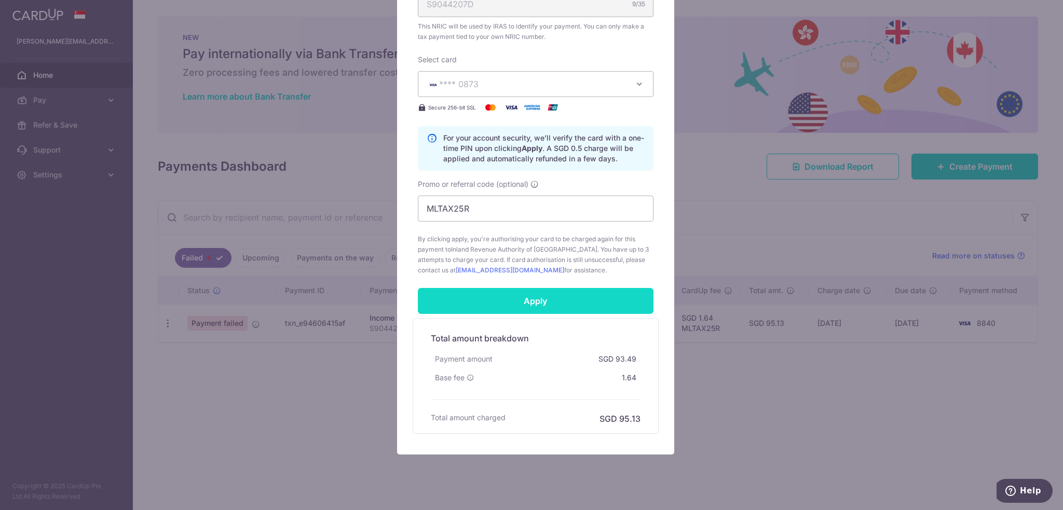
click at [559, 303] on input "Apply" at bounding box center [536, 301] width 236 height 26
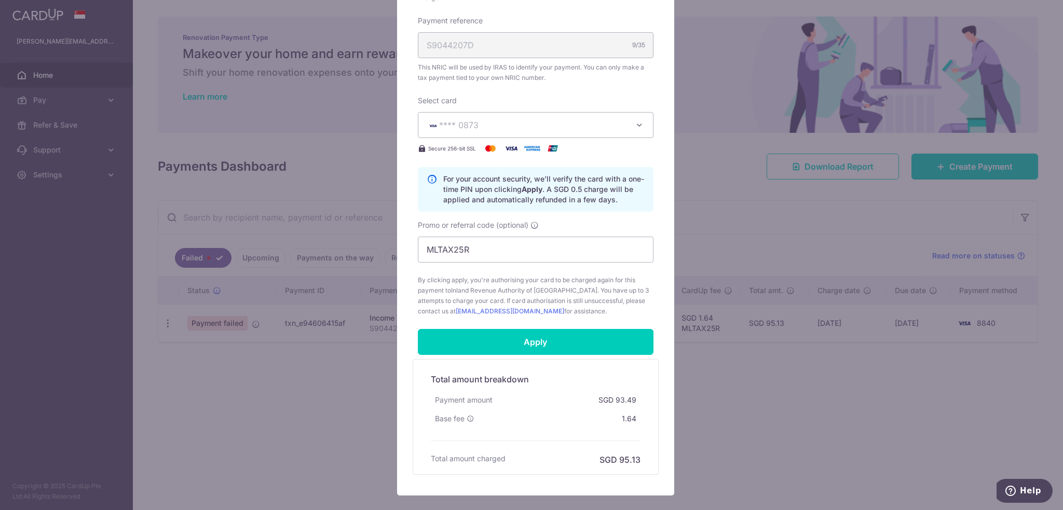
scroll to position [381, 0]
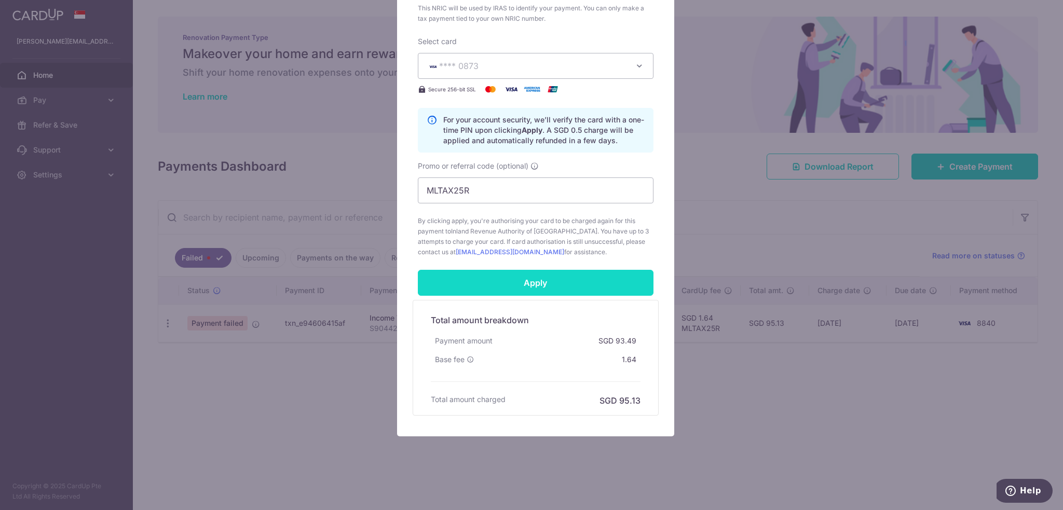
click at [542, 281] on input "Apply" at bounding box center [536, 283] width 236 height 26
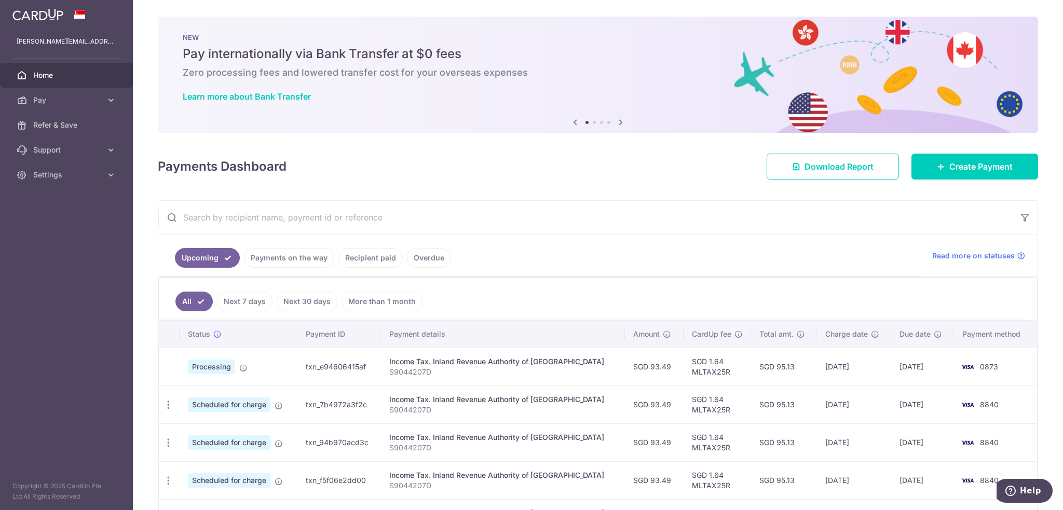
scroll to position [104, 0]
